Goal: Find specific page/section

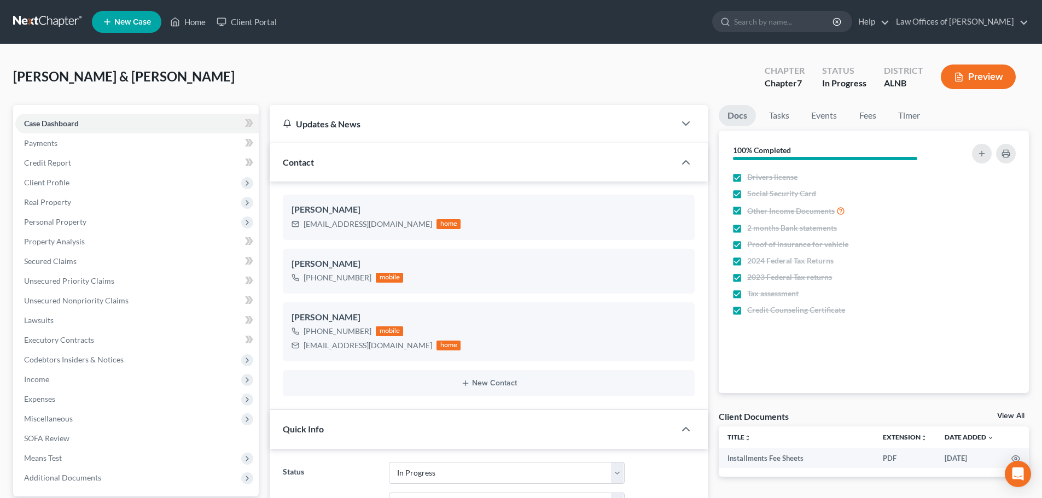
select select "4"
click at [785, 19] on input "search" at bounding box center [784, 21] width 100 height 20
type input "[PERSON_NAME]"
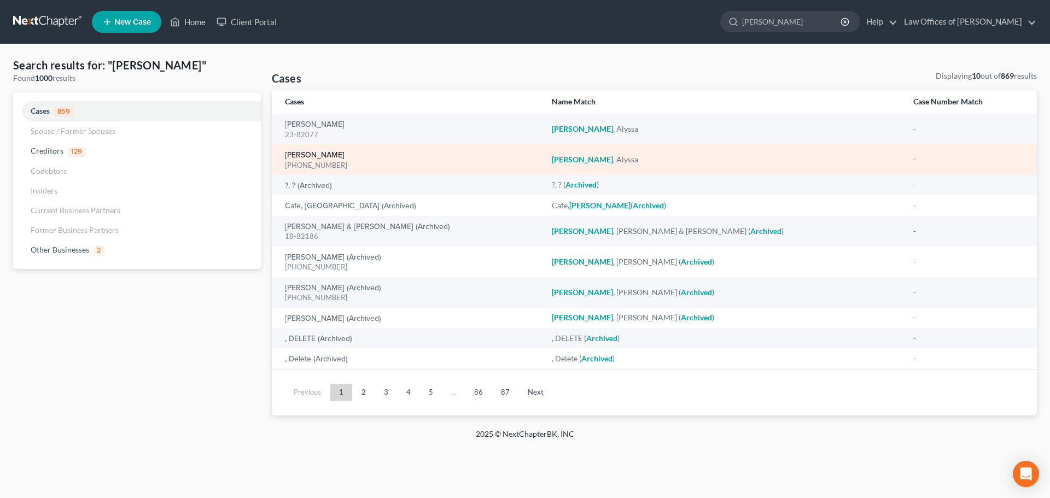
click at [309, 154] on link "[PERSON_NAME]" at bounding box center [315, 156] width 60 height 8
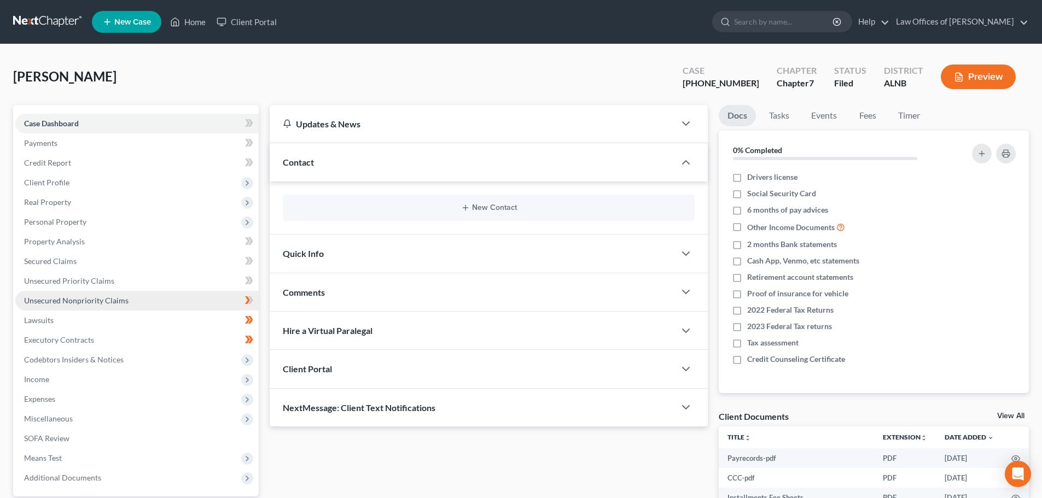
click at [103, 298] on span "Unsecured Nonpriority Claims" at bounding box center [76, 300] width 104 height 9
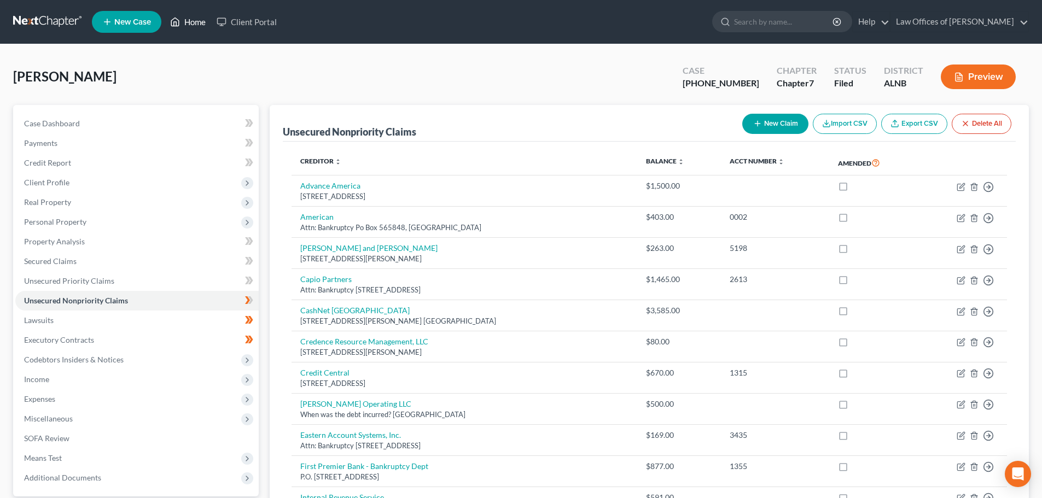
click at [199, 24] on link "Home" at bounding box center [188, 22] width 47 height 20
